Goal: Navigation & Orientation: Find specific page/section

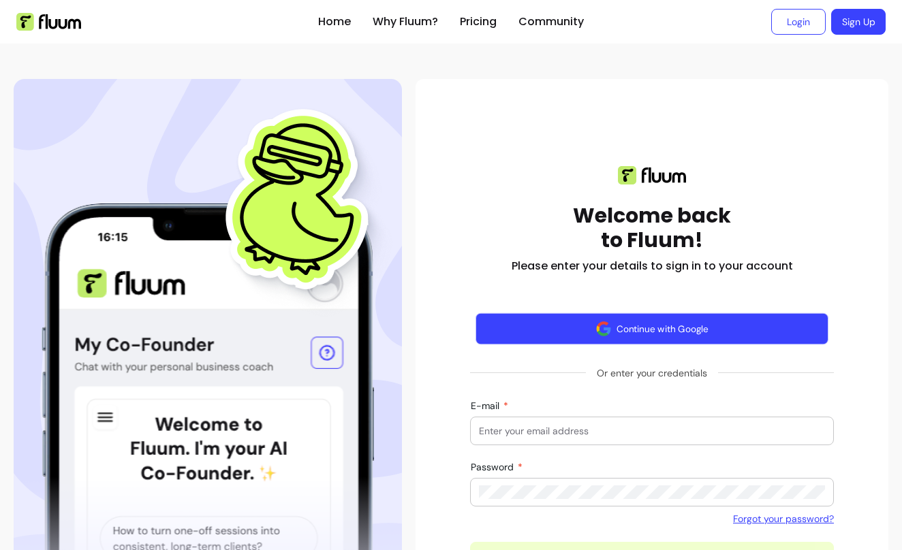
click at [517, 320] on button "Continue with Google" at bounding box center [651, 329] width 353 height 32
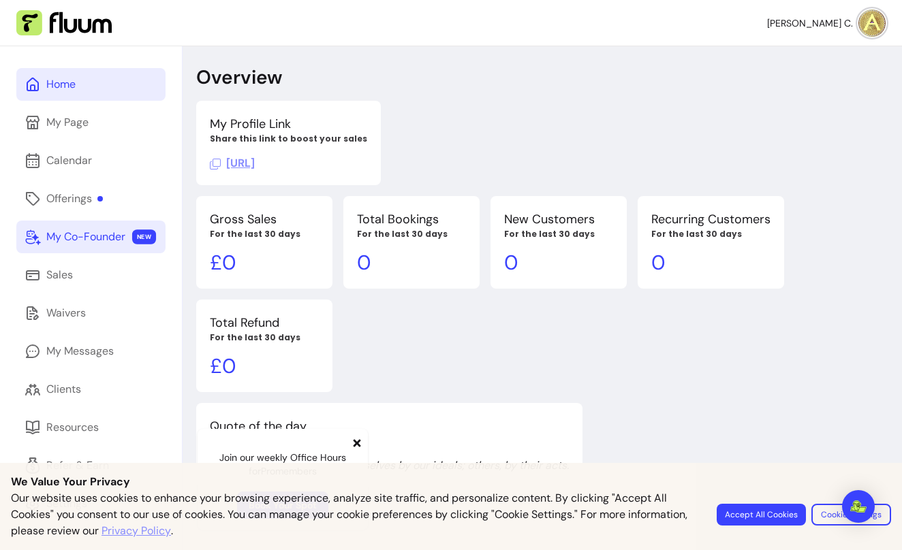
click at [72, 239] on div "My Co-Founder" at bounding box center [85, 237] width 79 height 16
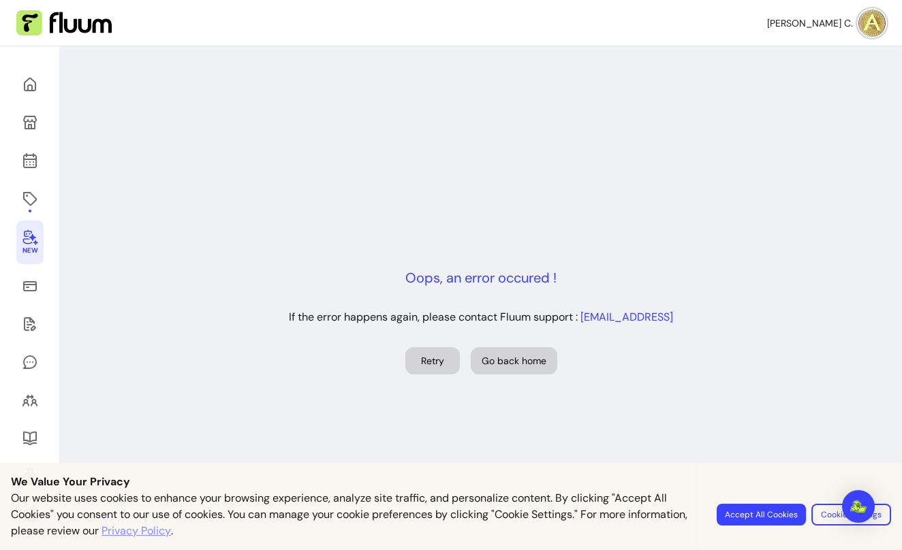
click at [435, 366] on button "Retry" at bounding box center [432, 360] width 54 height 27
click at [426, 360] on button "Retry" at bounding box center [432, 361] width 53 height 27
click at [25, 283] on icon at bounding box center [30, 286] width 16 height 16
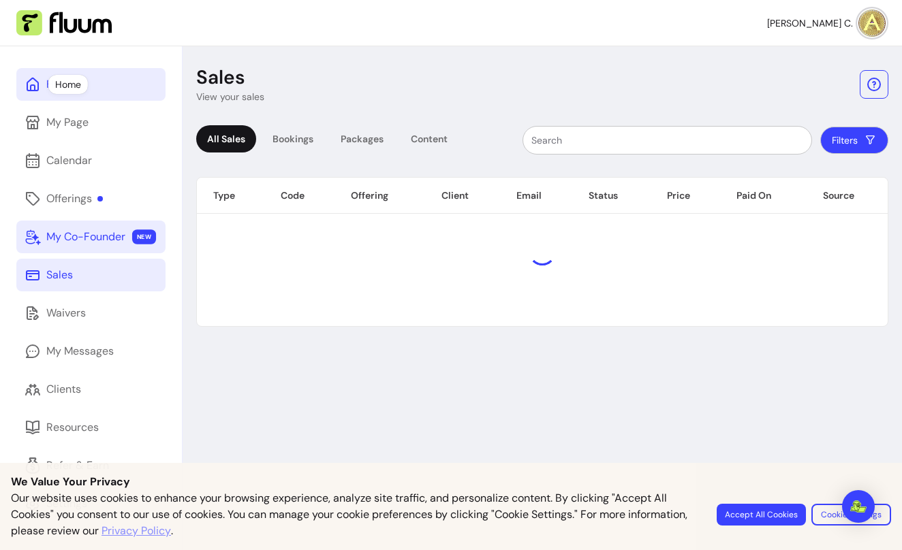
click at [29, 85] on icon at bounding box center [33, 84] width 16 height 16
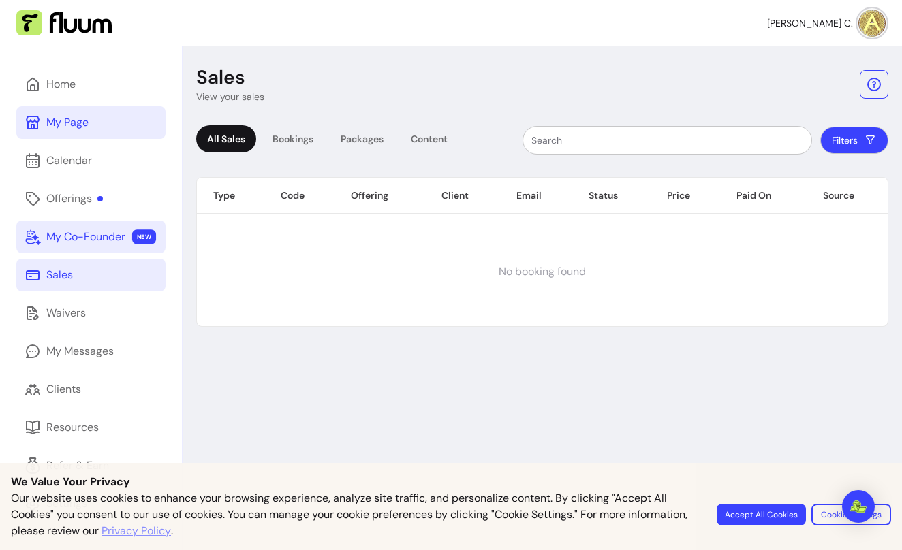
click at [31, 116] on icon at bounding box center [33, 123] width 14 height 14
